Goal: Communication & Community: Answer question/provide support

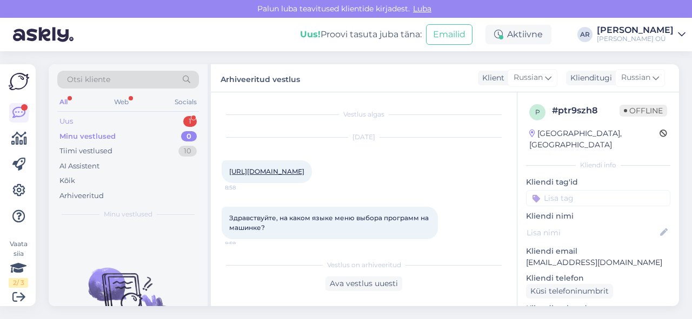
scroll to position [461, 0]
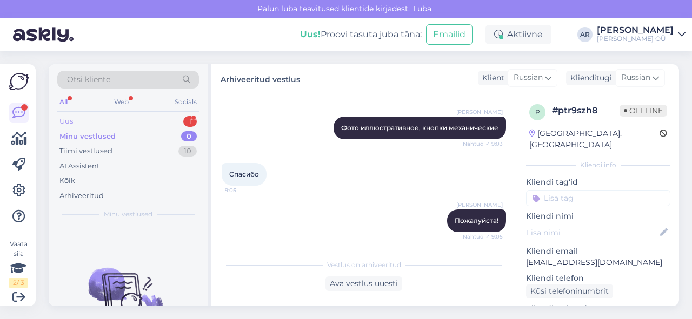
click at [153, 116] on div "Uus 1" at bounding box center [128, 121] width 142 height 15
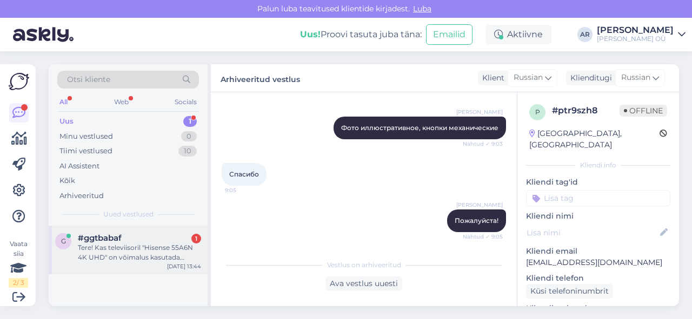
click at [181, 260] on div "Tere! Kas televiisoril "Hisense 55A6N 4K UHD" on võimalus kasutada Go3e?" at bounding box center [139, 252] width 123 height 19
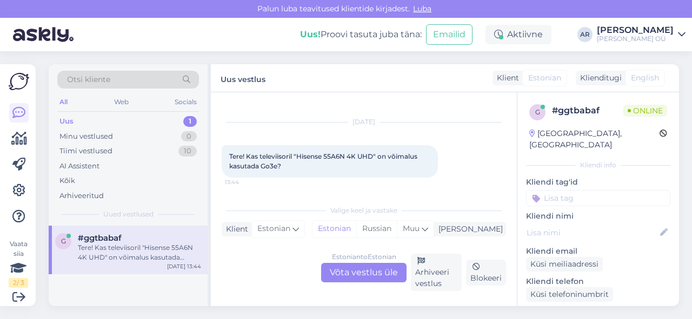
scroll to position [15, 0]
click at [371, 155] on span "Tere! Kas televiisoril "Hisense 55A6N 4K UHD" on võimalus kasutada Go3e?" at bounding box center [324, 161] width 190 height 18
drag, startPoint x: 372, startPoint y: 156, endPoint x: 299, endPoint y: 159, distance: 73.1
click at [299, 159] on span "Tere! Kas televiisoril "Hisense 55A6N 4K UHD" on võimalus kasutada Go3e?" at bounding box center [324, 161] width 190 height 18
copy span "Hisense 55A6N 4K UHD"
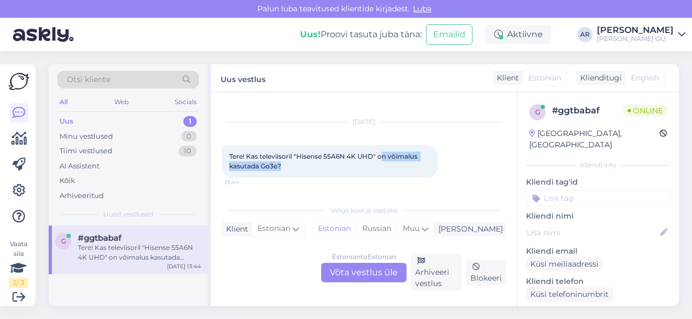
drag, startPoint x: 381, startPoint y: 156, endPoint x: 412, endPoint y: 173, distance: 35.1
click at [412, 173] on div "Tere! Kas televiisoril "Hisense 55A6N 4K UHD" on võimalus kasutada Go3e? 13:44" at bounding box center [330, 161] width 216 height 32
copy span "n võimalus kasutada Go3e?"
click at [372, 274] on div "Estonian to Estonian Võta vestlus üle" at bounding box center [363, 272] width 85 height 19
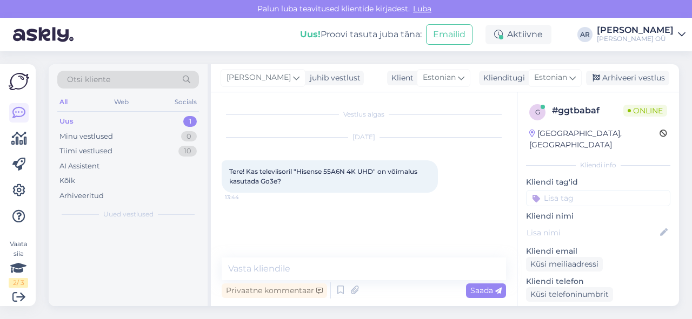
scroll to position [0, 0]
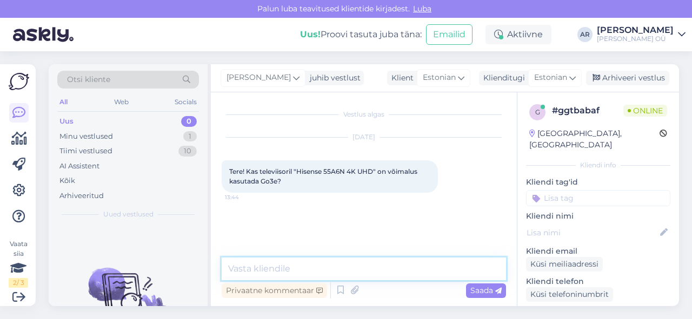
click at [372, 274] on textarea at bounding box center [364, 269] width 284 height 23
paste textarea "jah, Hisense 55A6N puhul on võimalik kasutada Go3"
type textarea "jah, Hisense 55A6N puhul on võimalik kasutada Go3"
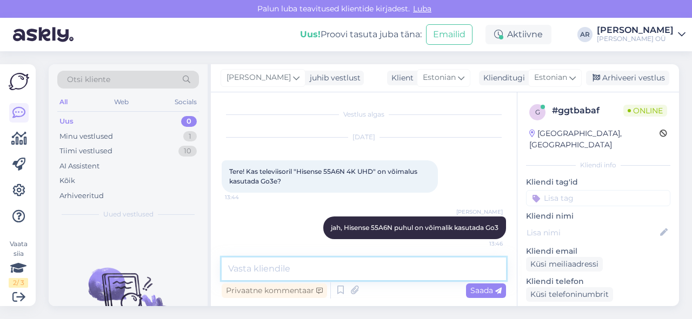
scroll to position [3, 0]
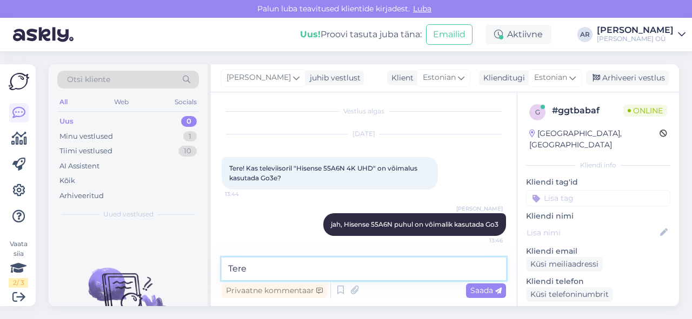
type textarea "Tere!"
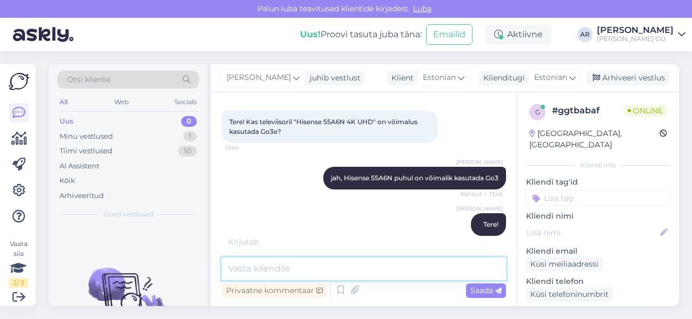
scroll to position [96, 0]
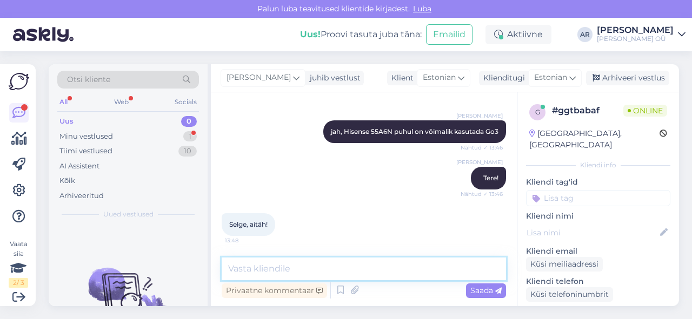
click at [372, 274] on textarea at bounding box center [364, 269] width 284 height 23
type textarea "Palun!"
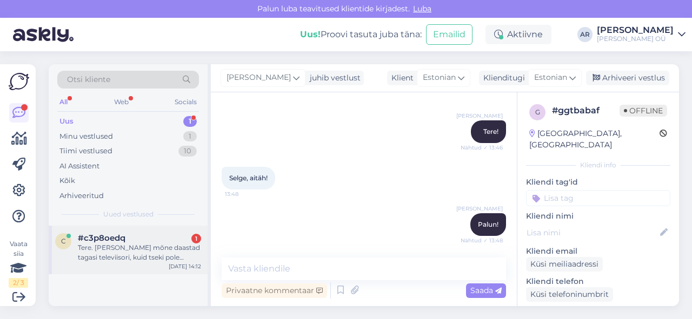
click at [172, 268] on div "[DATE] 14:12" at bounding box center [185, 267] width 32 height 8
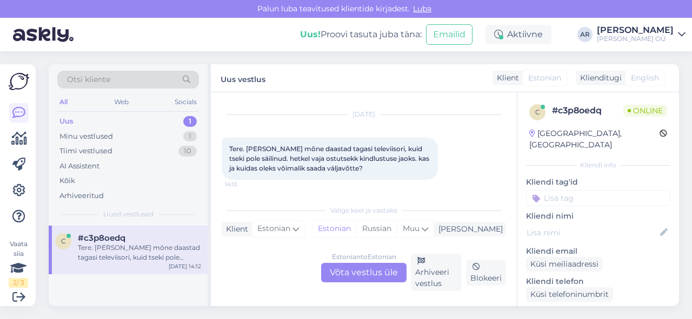
click at [350, 264] on div "Estonian to Estonian Võta vestlus üle" at bounding box center [363, 272] width 85 height 19
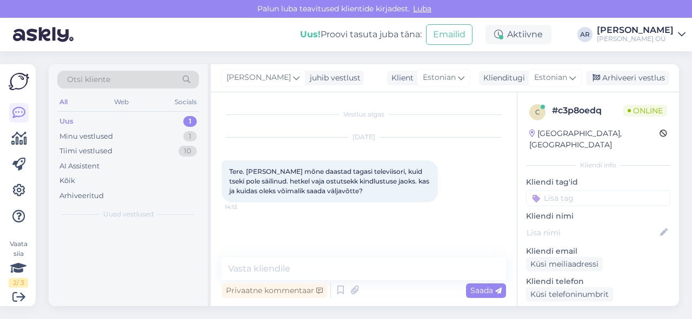
scroll to position [0, 0]
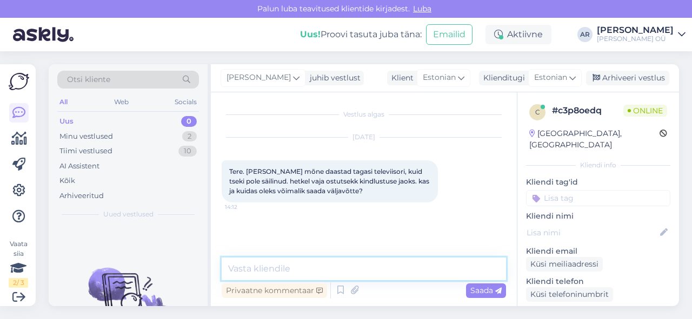
click at [350, 264] on textarea at bounding box center [364, 269] width 284 height 23
click at [349, 265] on textarea at bounding box center [364, 269] width 284 height 23
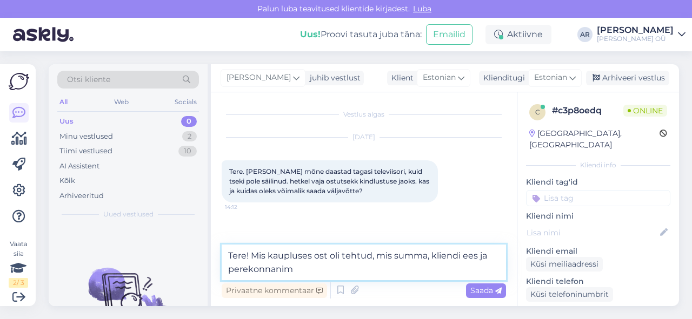
type textarea "Tere! Mis kaupluses ost oli tehtud, mis summa, kliendi ees ja perekonnanimi"
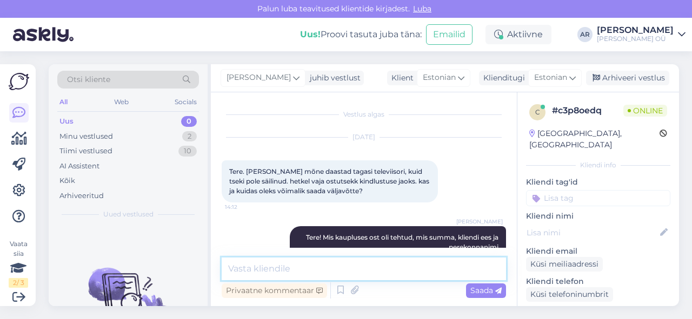
scroll to position [23, 0]
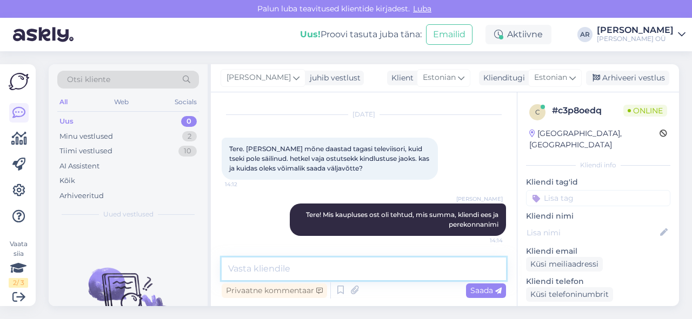
click at [333, 272] on textarea at bounding box center [364, 269] width 284 height 23
type textarea "Proovime [PERSON_NAME]"
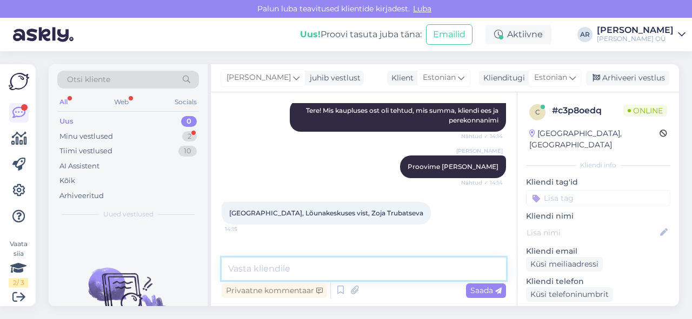
scroll to position [162, 0]
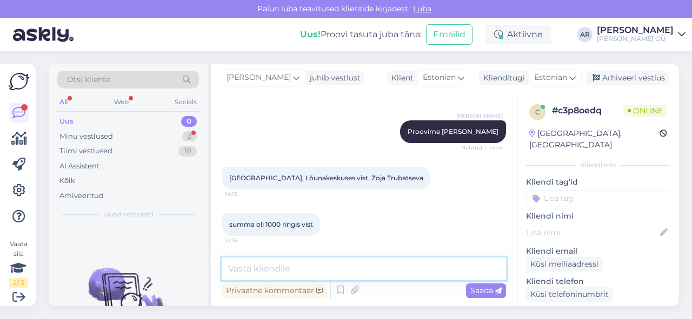
click at [295, 277] on textarea at bounding box center [364, 269] width 284 height 23
click at [294, 270] on textarea at bounding box center [364, 269] width 284 height 23
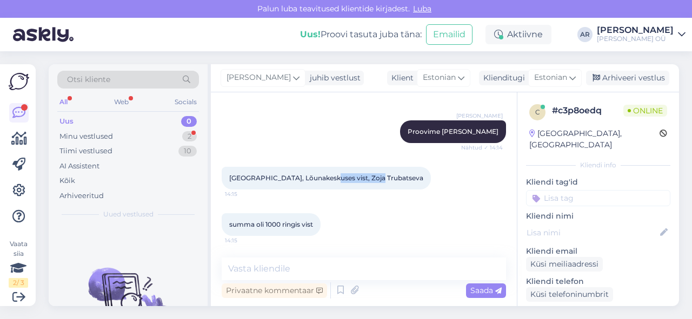
drag, startPoint x: 374, startPoint y: 176, endPoint x: 320, endPoint y: 182, distance: 53.8
click at [320, 182] on div "[GEOGRAPHIC_DATA], [GEOGRAPHIC_DATA], [STREET_ADDRESS]" at bounding box center [326, 178] width 209 height 23
copy span "[PERSON_NAME]"
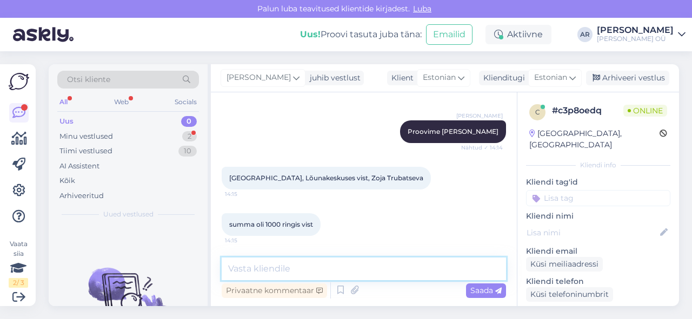
click at [318, 264] on textarea at bounding box center [364, 269] width 284 height 23
type textarea "mis kuupäev?"
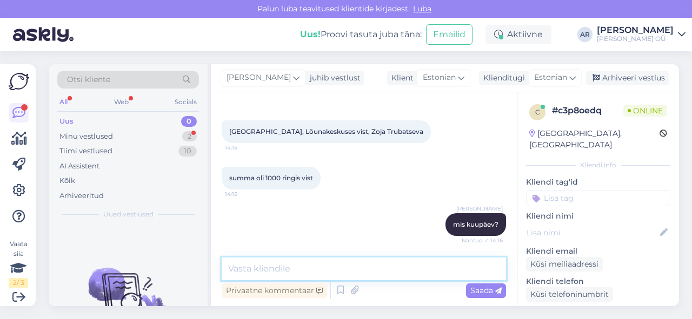
scroll to position [255, 0]
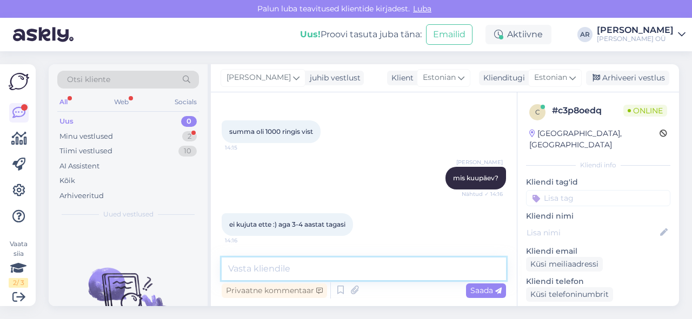
click at [288, 270] on textarea at bounding box center [364, 269] width 284 height 23
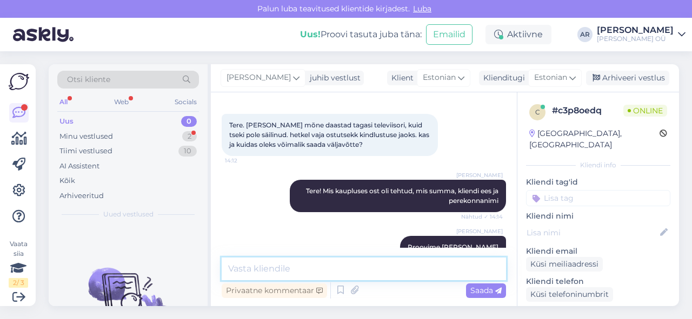
scroll to position [46, 0]
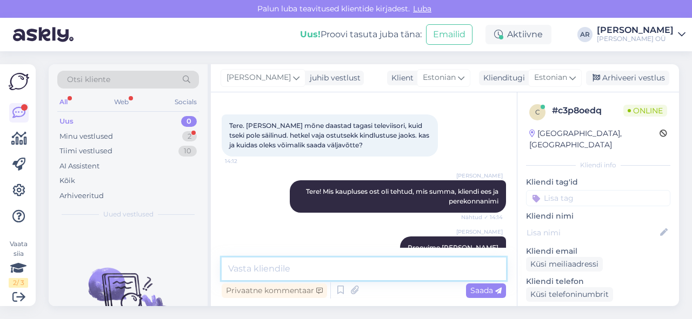
paste textarea "LG 43UM7600PLB 4K UHD"
type textarea "LG 43UM7600PLB 4K UHD see mudel?"
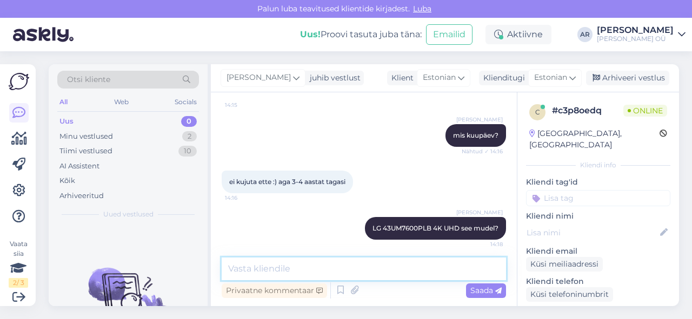
scroll to position [301, 0]
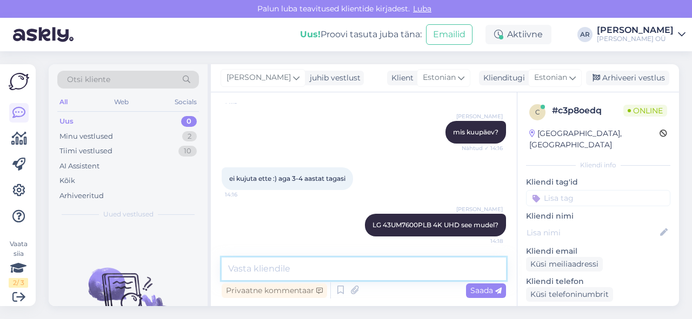
click at [269, 268] on textarea at bounding box center [364, 269] width 284 height 23
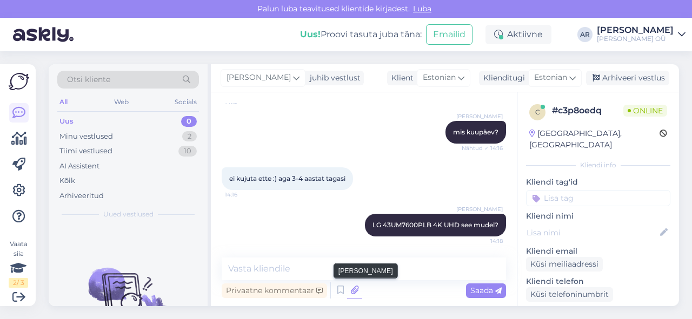
click at [354, 291] on icon at bounding box center [354, 291] width 15 height 16
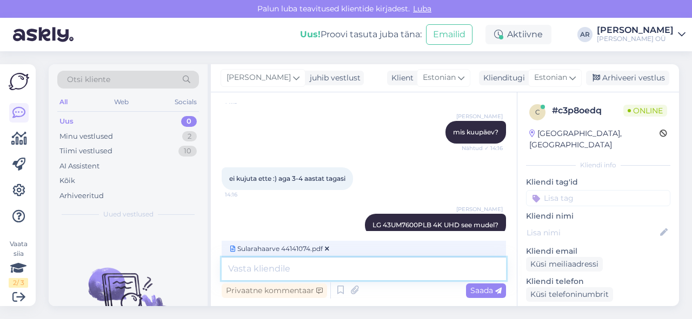
click at [267, 270] on textarea at bounding box center [364, 269] width 284 height 23
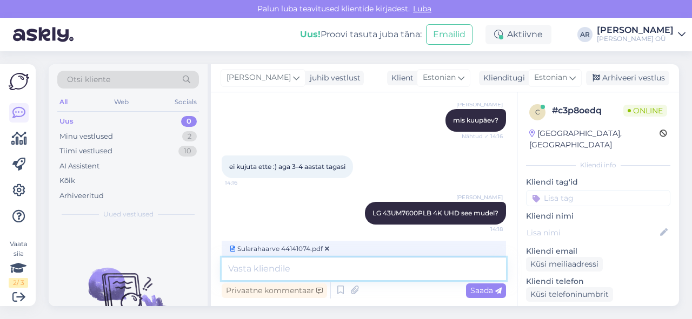
scroll to position [318, 0]
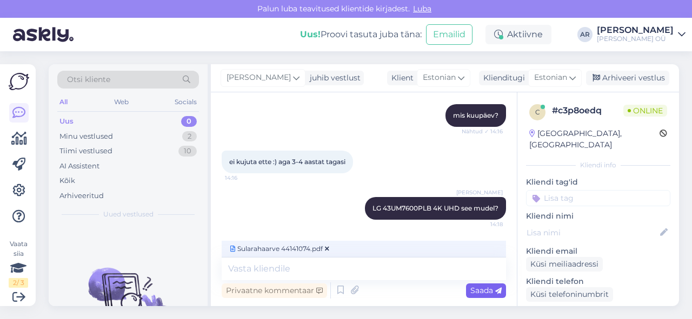
click at [478, 292] on span "Saada" at bounding box center [485, 291] width 31 height 10
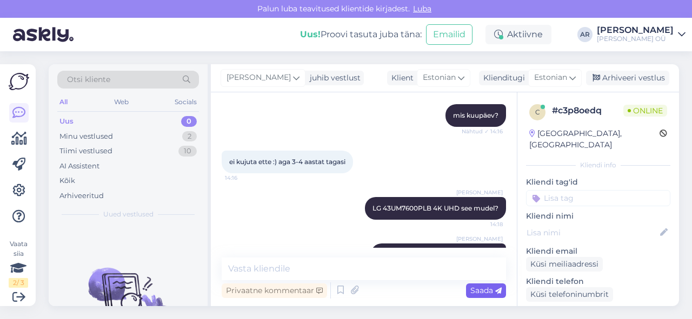
scroll to position [348, 0]
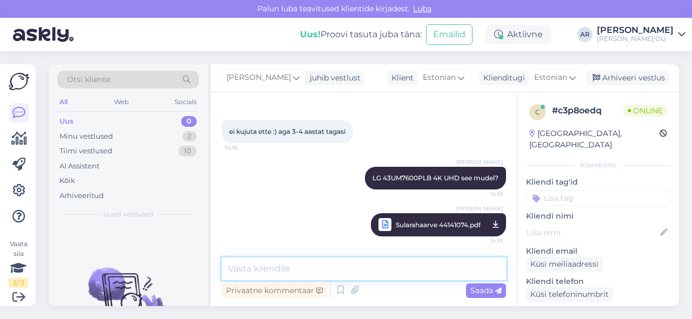
click at [411, 272] on textarea at bounding box center [364, 269] width 284 height 23
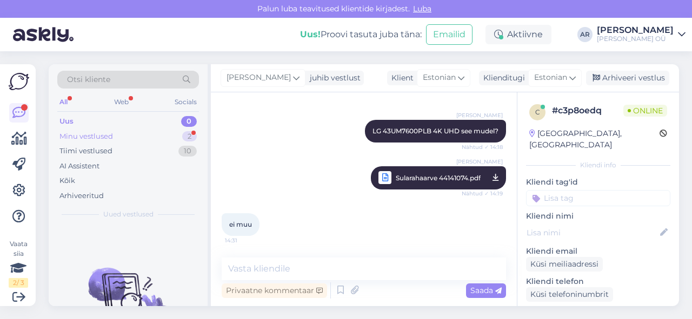
click at [163, 133] on div "Minu vestlused 2" at bounding box center [128, 136] width 142 height 15
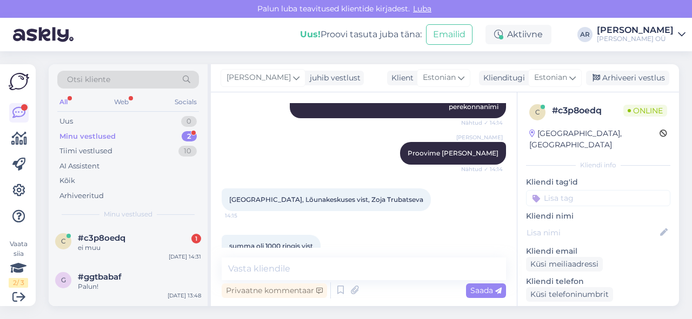
scroll to position [141, 0]
drag, startPoint x: 374, startPoint y: 203, endPoint x: 320, endPoint y: 206, distance: 54.2
click at [320, 206] on div "[GEOGRAPHIC_DATA], [GEOGRAPHIC_DATA], [STREET_ADDRESS]" at bounding box center [326, 200] width 209 height 23
copy span "[PERSON_NAME]"
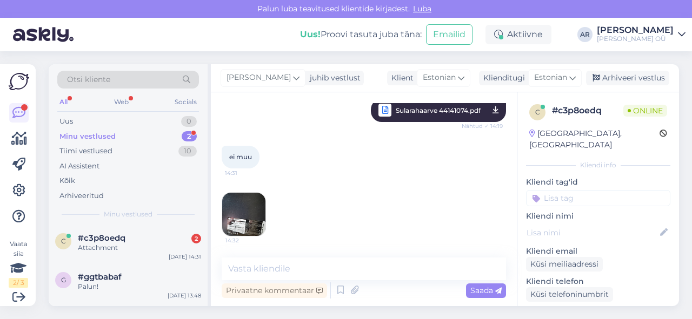
click at [228, 189] on div "14:32" at bounding box center [364, 215] width 284 height 68
click at [244, 220] on img at bounding box center [243, 214] width 43 height 43
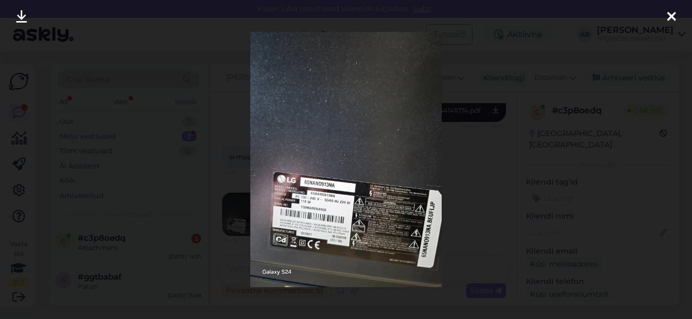
click at [207, 223] on div at bounding box center [346, 159] width 692 height 319
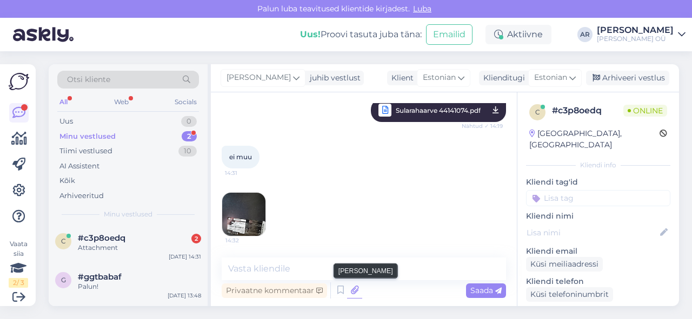
click at [355, 292] on icon at bounding box center [354, 291] width 15 height 16
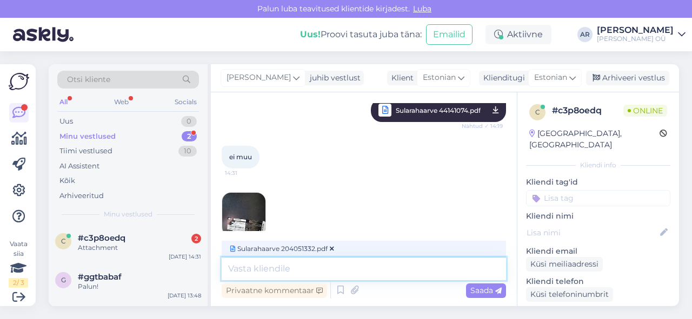
click at [316, 275] on textarea at bounding box center [364, 269] width 284 height 23
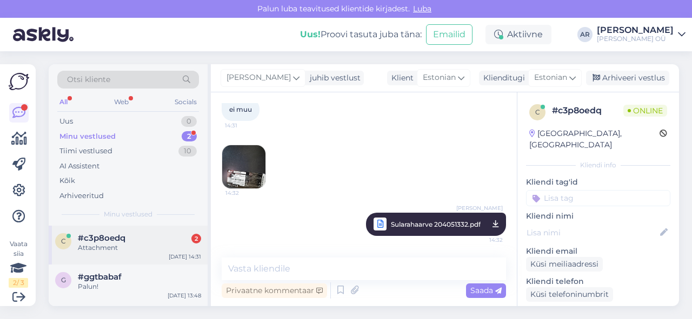
click at [147, 248] on div "Attachment" at bounding box center [139, 248] width 123 height 10
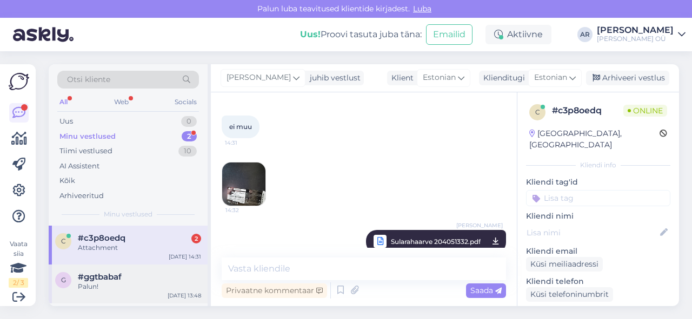
click at [154, 279] on div "#ggtbabaf" at bounding box center [139, 277] width 123 height 10
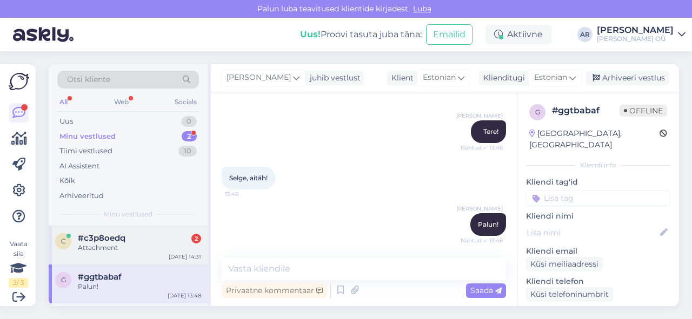
click at [158, 253] on div "c #c3p8oedq 2 Attachment [DATE] 14:31" at bounding box center [128, 245] width 159 height 39
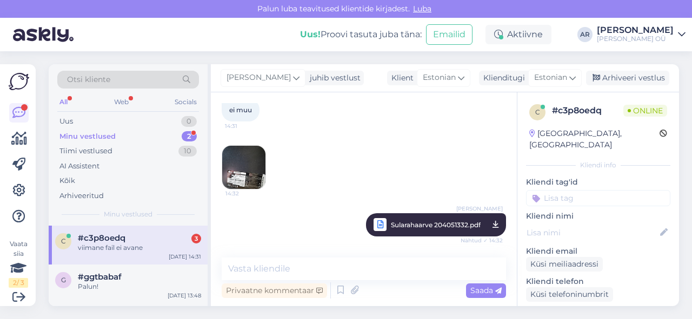
scroll to position [556, 0]
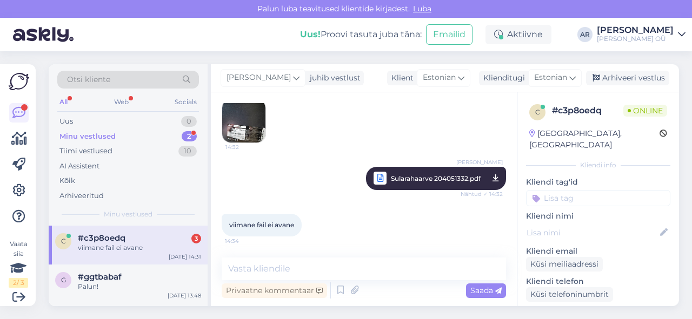
click at [444, 177] on span "Sularahaarve 204051332.pdf" at bounding box center [436, 179] width 90 height 14
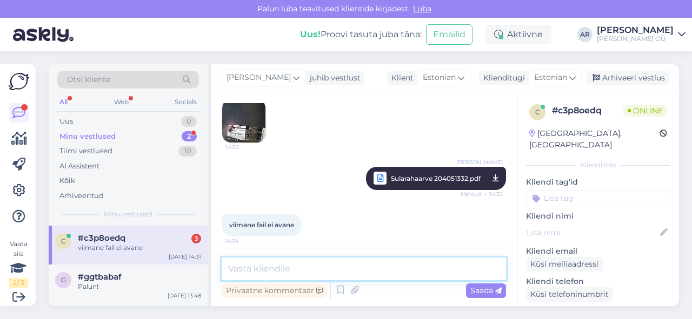
click at [268, 277] on textarea at bounding box center [364, 269] width 284 height 23
type textarea "s"
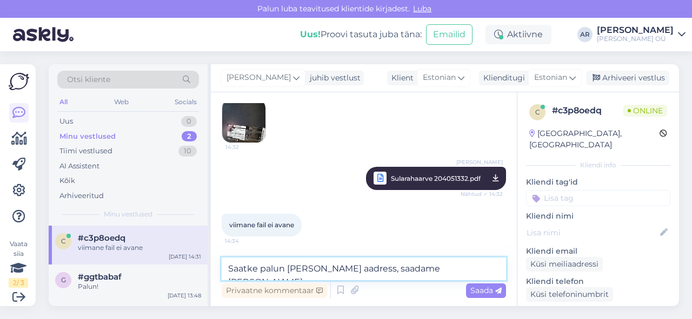
type textarea "Saatke palun [PERSON_NAME] aadress, saadame [PERSON_NAME]"
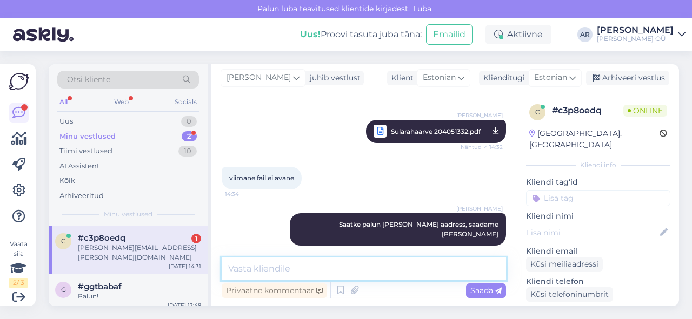
scroll to position [649, 0]
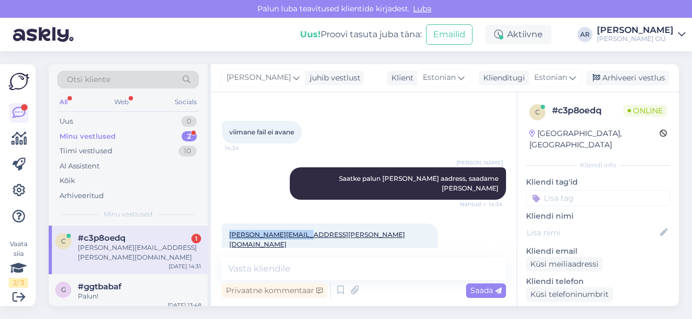
drag, startPoint x: 305, startPoint y: 223, endPoint x: 228, endPoint y: 223, distance: 77.3
click at [228, 224] on div "[PERSON_NAME][EMAIL_ADDRESS][PERSON_NAME][DOMAIN_NAME] 14:35" at bounding box center [330, 240] width 216 height 32
copy link "[PERSON_NAME][EMAIL_ADDRESS][PERSON_NAME][DOMAIN_NAME]"
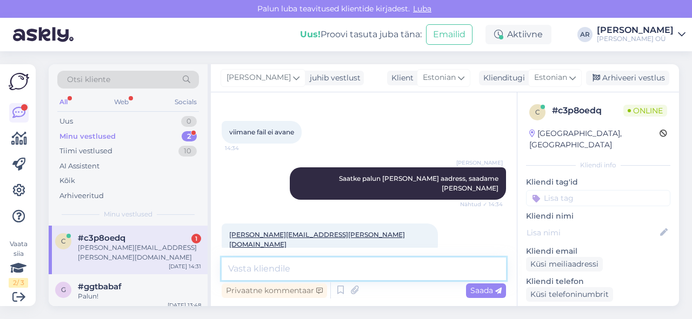
click at [301, 271] on textarea at bounding box center [364, 269] width 284 height 23
type textarea "Saatsime [PERSON_NAME]"
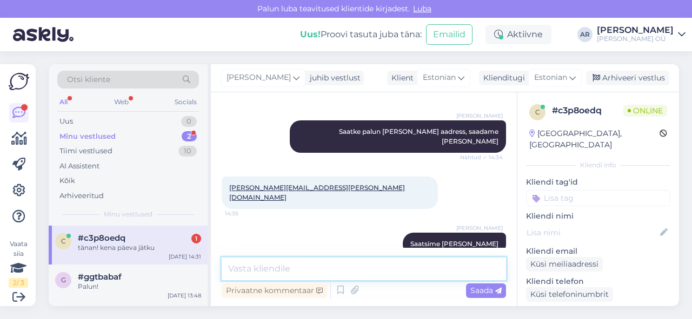
scroll to position [742, 0]
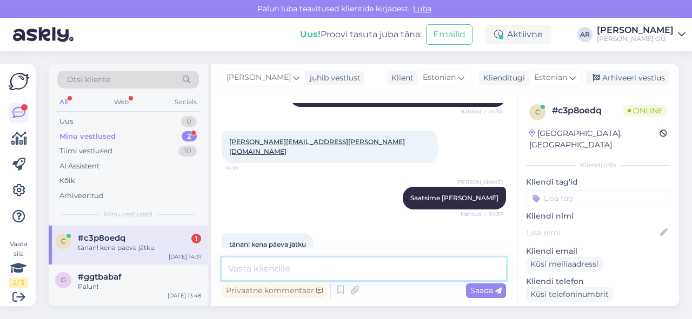
click at [263, 264] on textarea at bounding box center [364, 269] width 284 height 23
type textarea "Palun! Teilegi!"
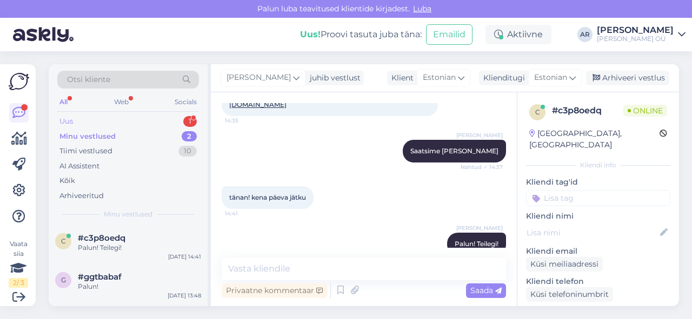
click at [129, 117] on div "Uus 1" at bounding box center [128, 121] width 142 height 15
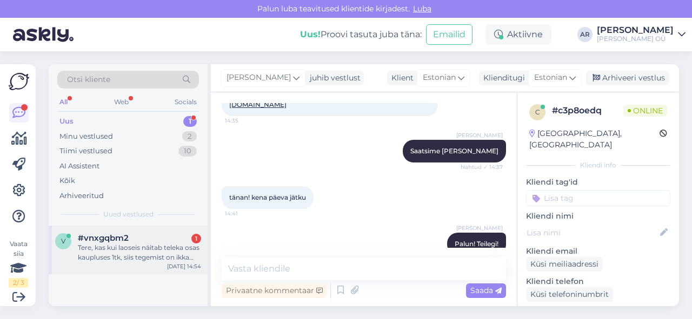
click at [157, 268] on div "v #vnxgqbm2 1 Tere, kas kui laoseis näitab teleka osas kaupluses 1tk, siis tege…" at bounding box center [128, 250] width 159 height 49
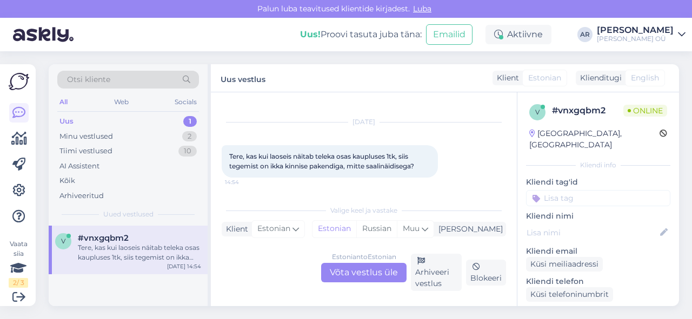
click at [365, 268] on div "Estonian to Estonian Võta vestlus üle" at bounding box center [363, 272] width 85 height 19
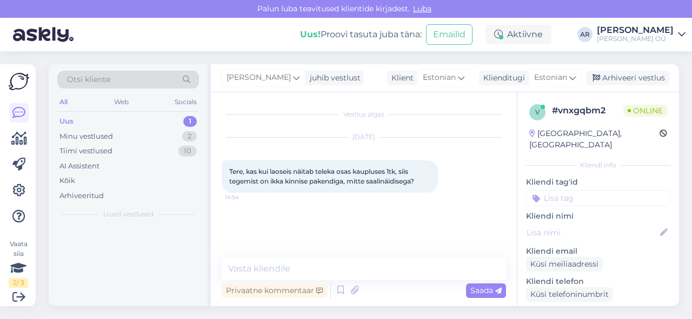
scroll to position [0, 0]
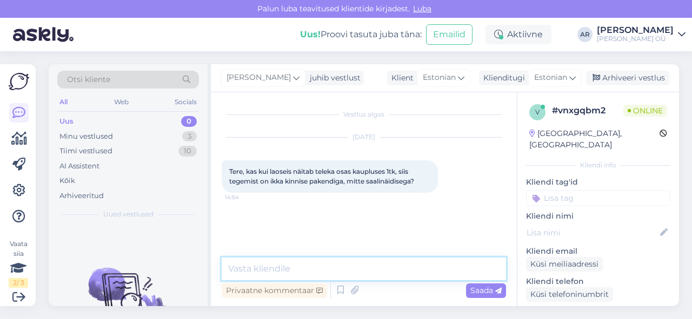
click at [363, 268] on textarea at bounding box center [364, 269] width 284 height 23
type textarea "k"
type textarea "Tere! Kui kaupluses, siis näidis"
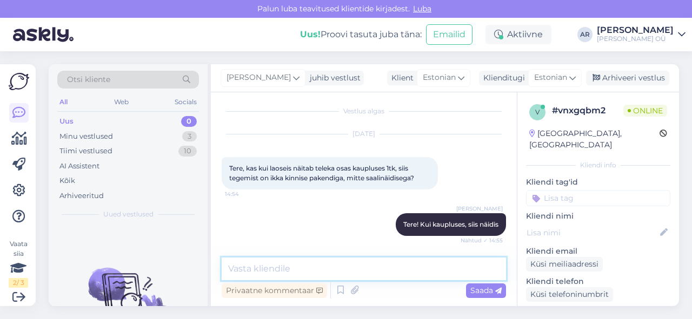
scroll to position [79, 0]
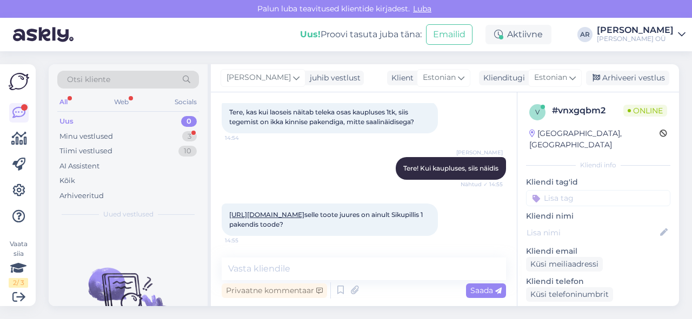
click at [304, 211] on link "[URL][DOMAIN_NAME]" at bounding box center [266, 215] width 75 height 8
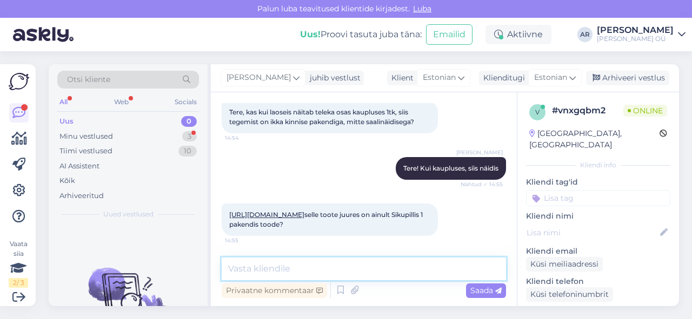
click at [281, 267] on textarea at bounding box center [364, 269] width 284 height 23
type textarea "Jah, Sikupillis üks pakendis"
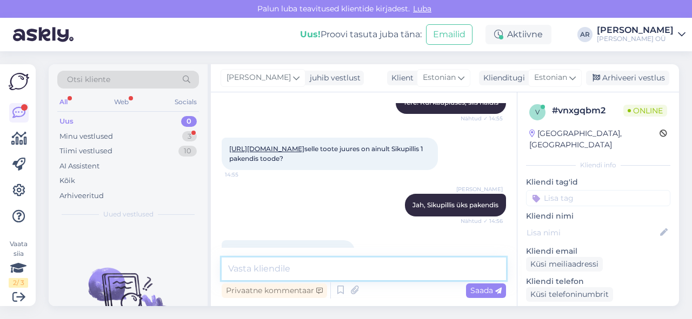
scroll to position [172, 0]
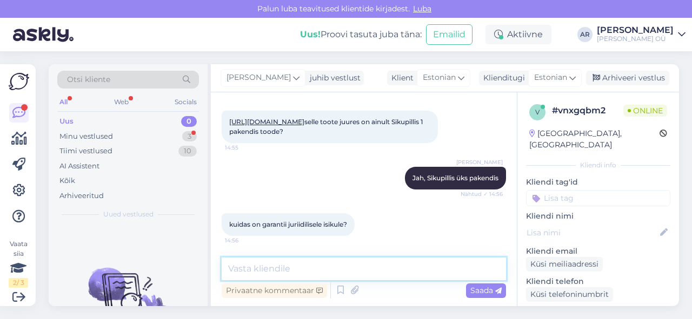
click at [302, 259] on textarea at bounding box center [364, 269] width 284 height 23
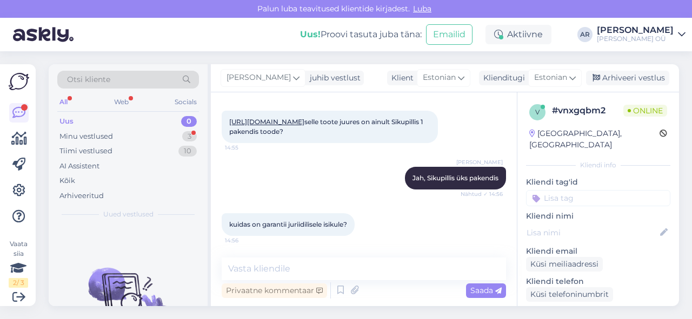
click at [285, 226] on span "kuidas on garantii juriidilisele isikule?" at bounding box center [288, 225] width 118 height 8
copy div "kuidas on garantii juriidilisele isikule? 14:56"
click at [317, 281] on div "Privaatne kommentaar Saada" at bounding box center [364, 291] width 284 height 21
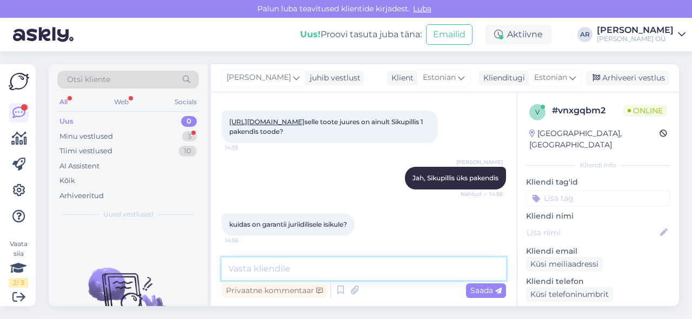
click at [314, 271] on textarea at bounding box center [364, 269] width 284 height 23
type textarea "6 kuud"
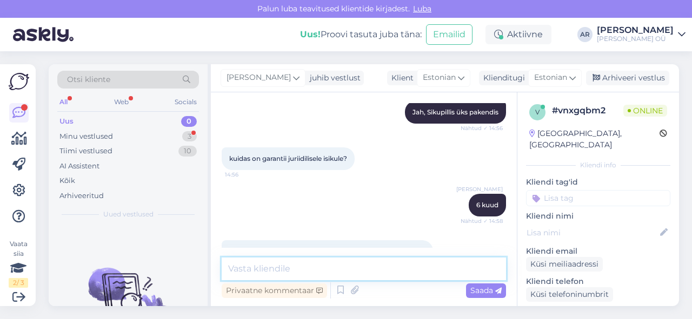
scroll to position [333, 0]
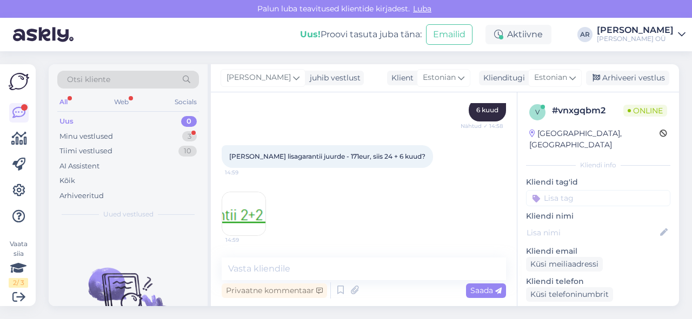
click at [252, 216] on img at bounding box center [243, 213] width 43 height 43
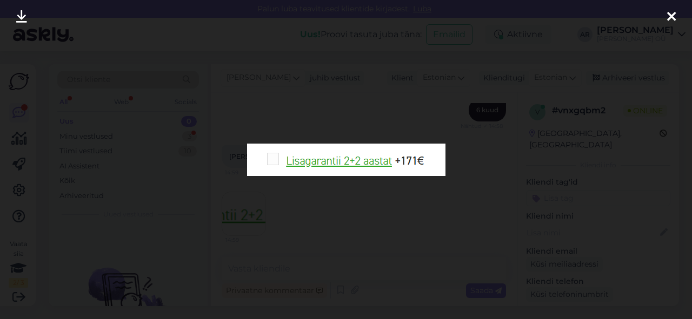
click at [394, 226] on div at bounding box center [346, 159] width 692 height 319
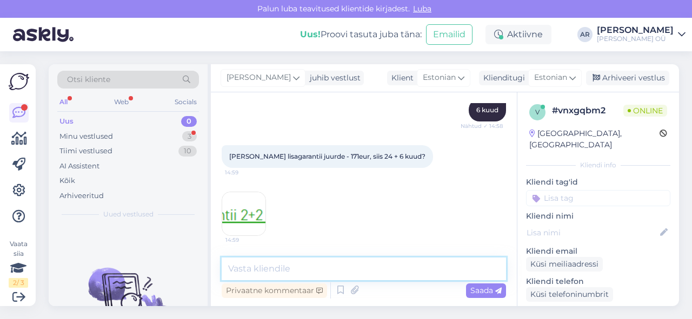
click at [303, 268] on textarea at bounding box center [364, 269] width 284 height 23
type textarea "6 kuud + 2 aastat lisagarantii"
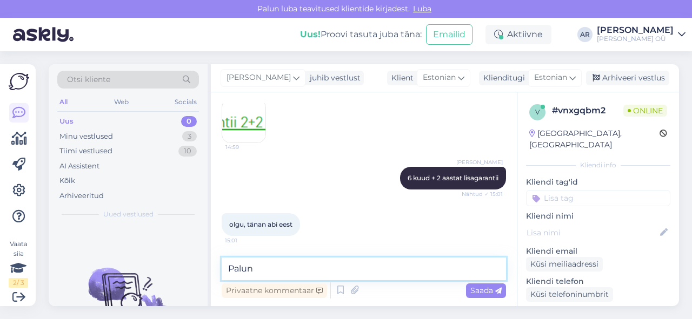
scroll to position [472, 0]
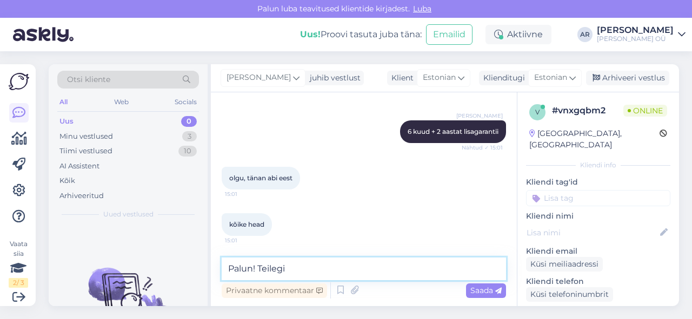
type textarea "Palun! Teilegi!"
